Goal: Task Accomplishment & Management: Use online tool/utility

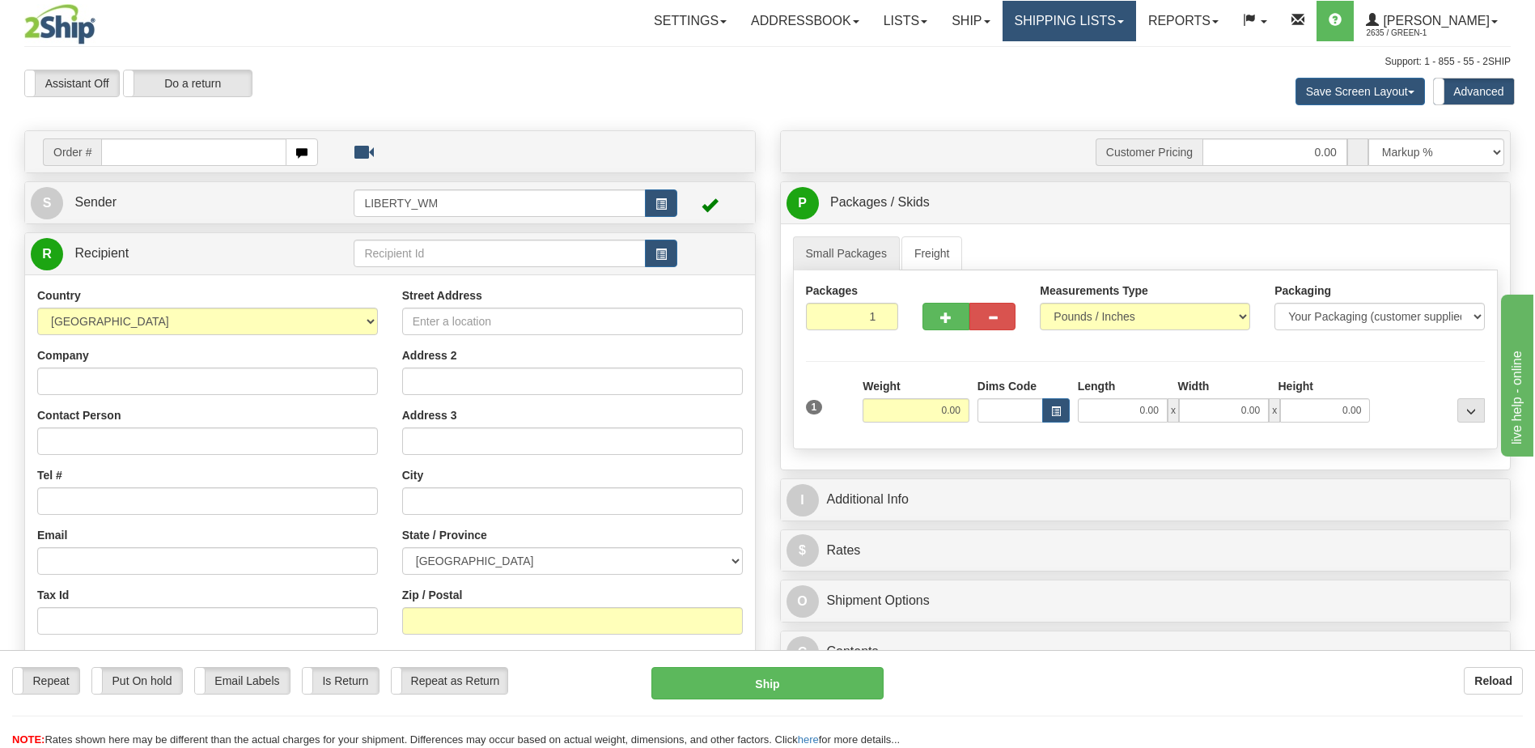
click at [1088, 26] on link "Shipping lists" at bounding box center [1070, 21] width 134 height 40
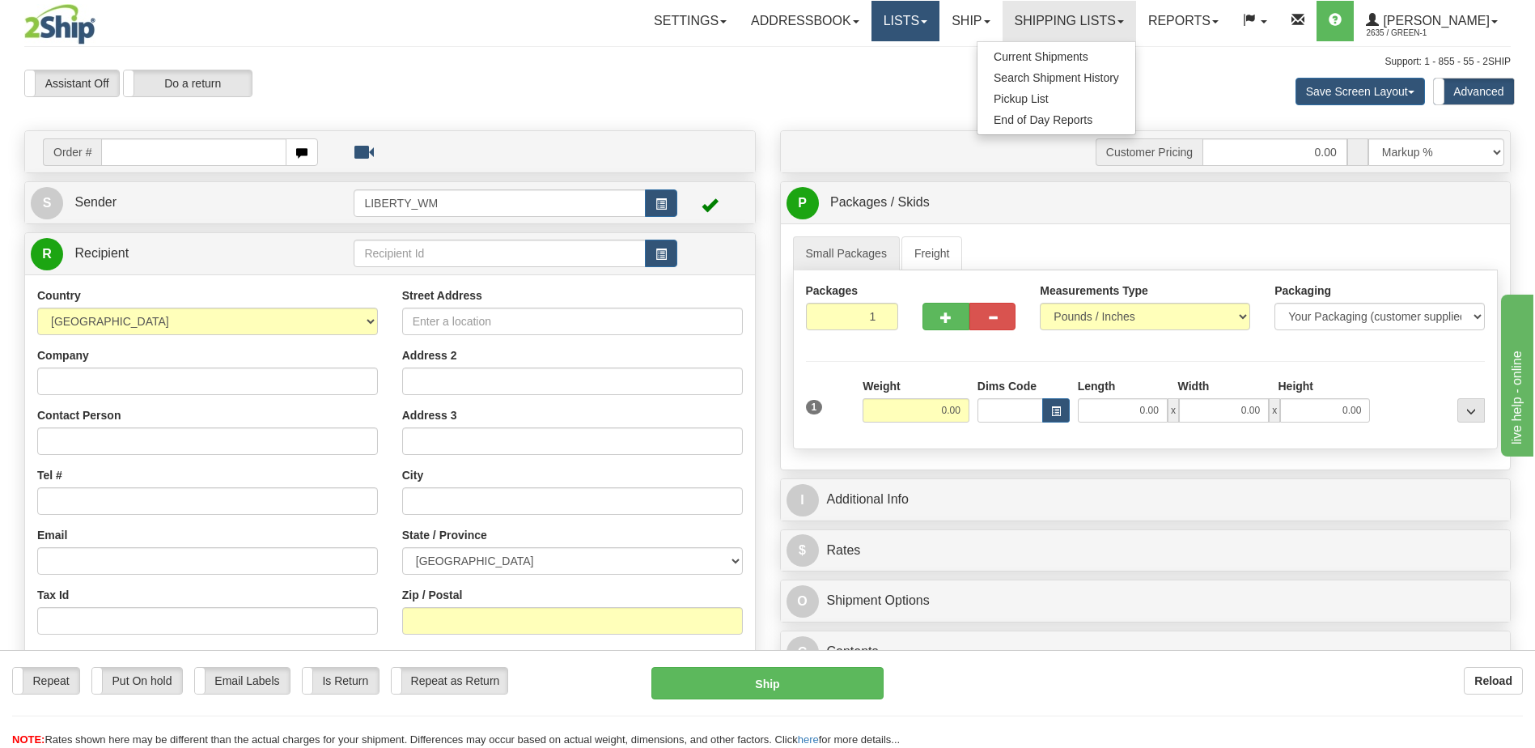
click at [936, 29] on link "Lists" at bounding box center [906, 21] width 68 height 40
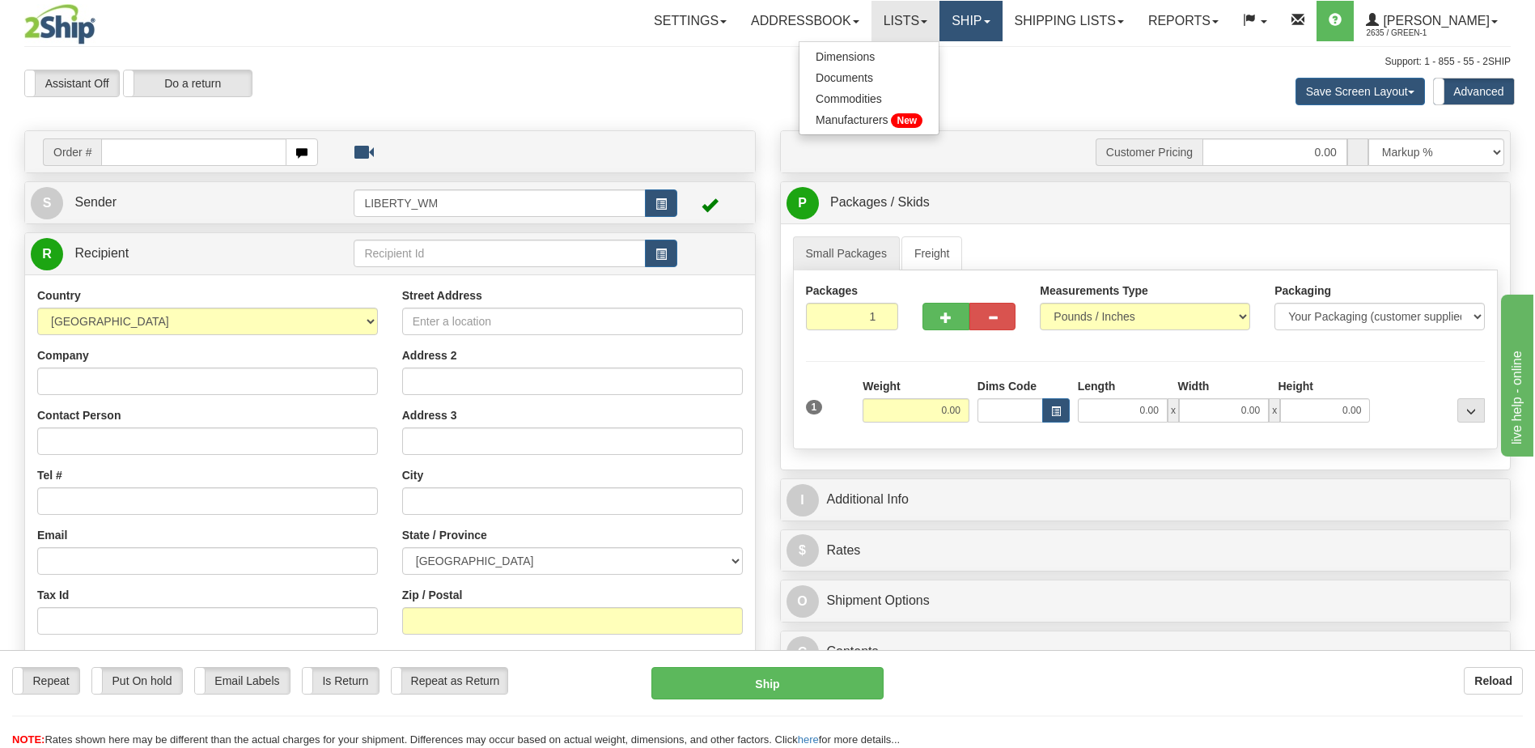
click at [1002, 28] on link "Ship" at bounding box center [971, 21] width 62 height 40
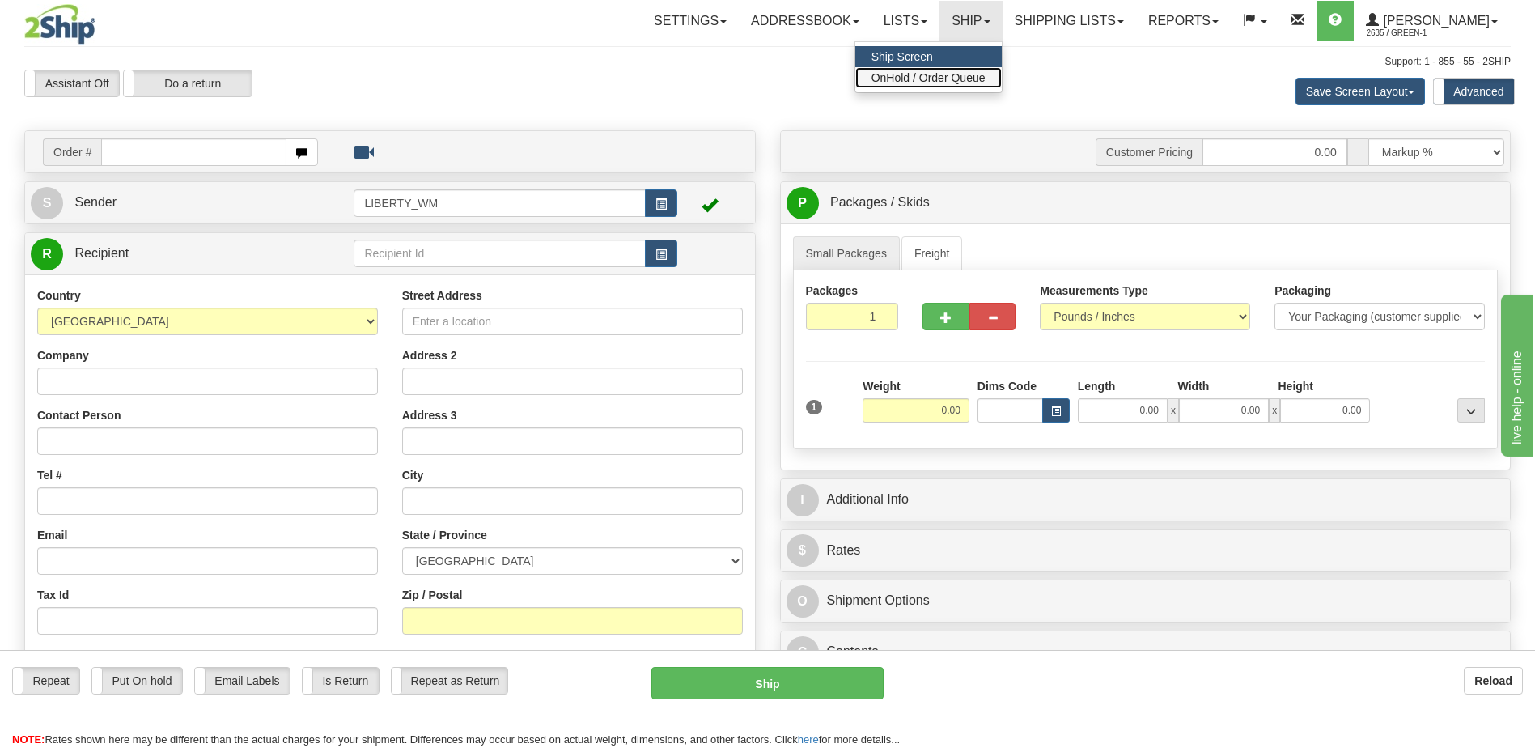
click at [932, 79] on span "OnHold / Order Queue" at bounding box center [929, 77] width 114 height 13
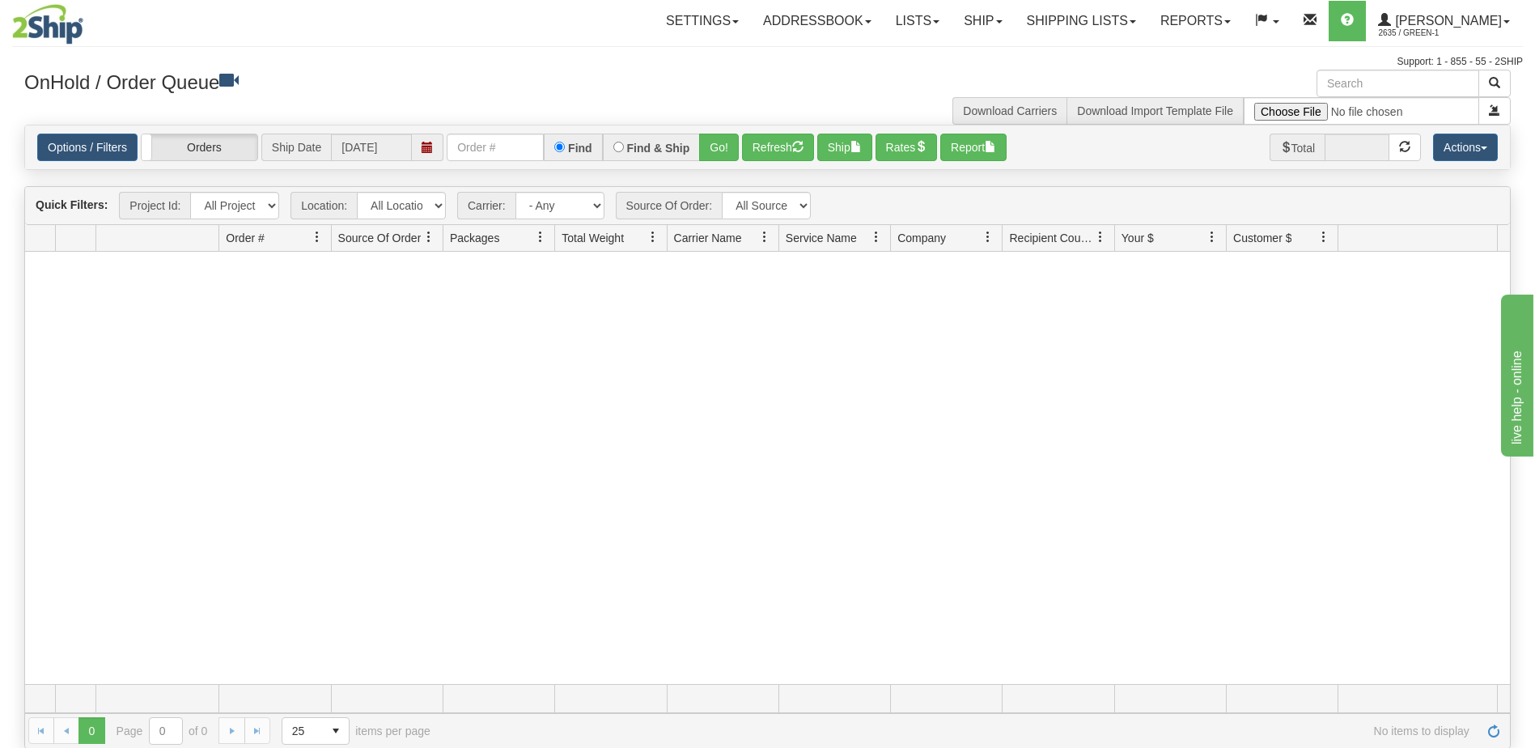
click at [118, 322] on div at bounding box center [767, 468] width 1485 height 432
click at [236, 481] on div at bounding box center [767, 468] width 1485 height 432
click at [206, 504] on div at bounding box center [767, 468] width 1485 height 432
